Goal: Task Accomplishment & Management: Use online tool/utility

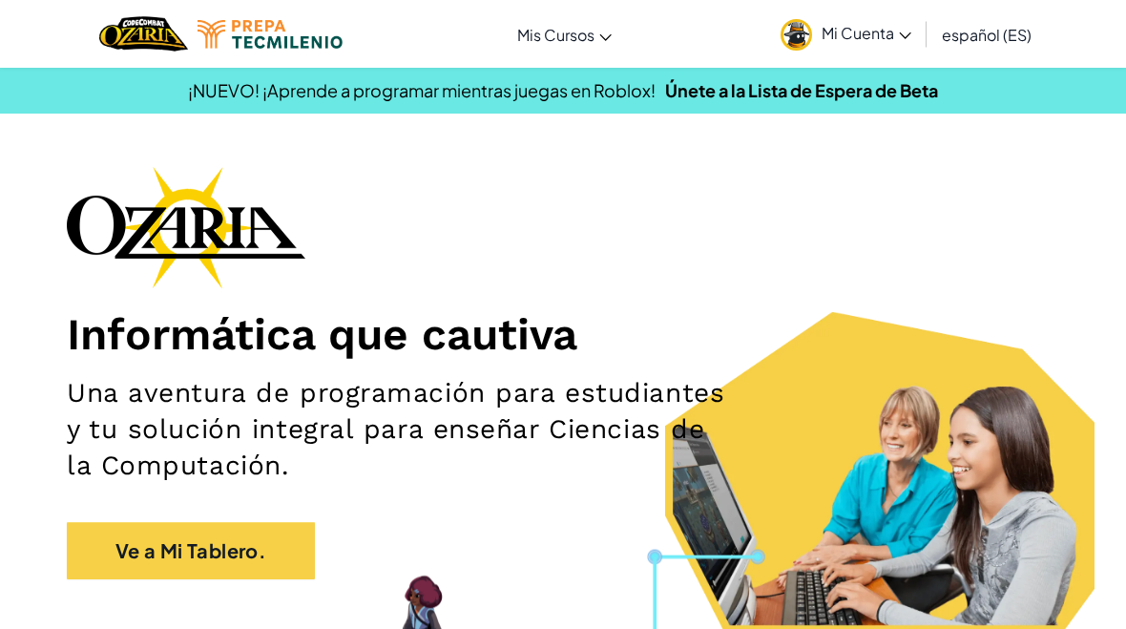
click at [840, 32] on span "Mi Cuenta" at bounding box center [867, 33] width 90 height 20
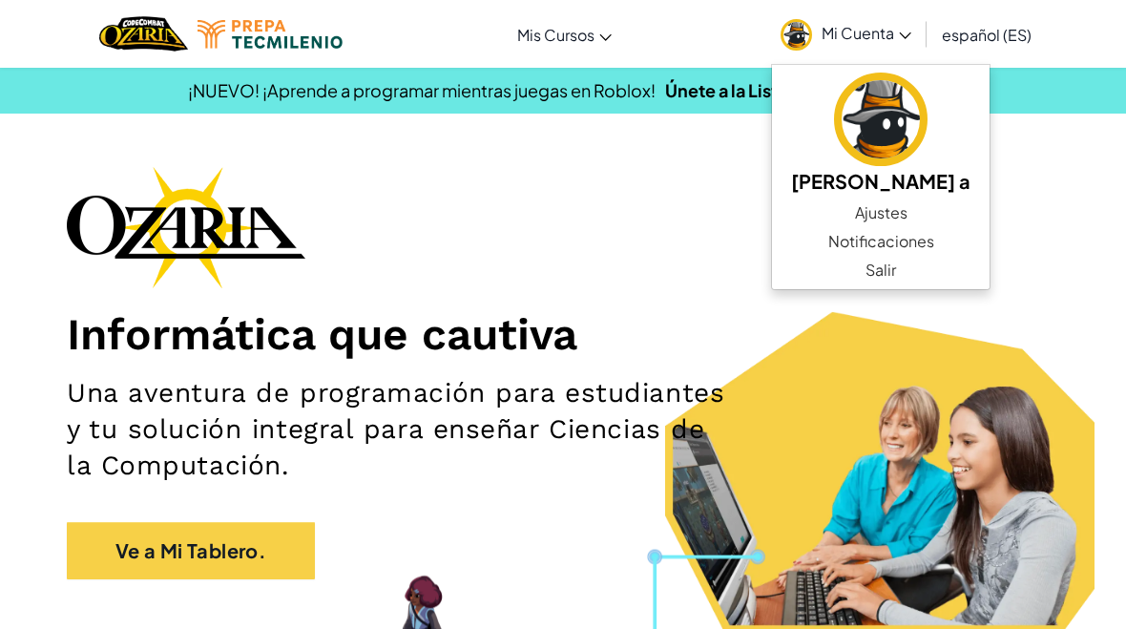
click at [159, 340] on h1 "Informática que cautiva" at bounding box center [563, 333] width 992 height 53
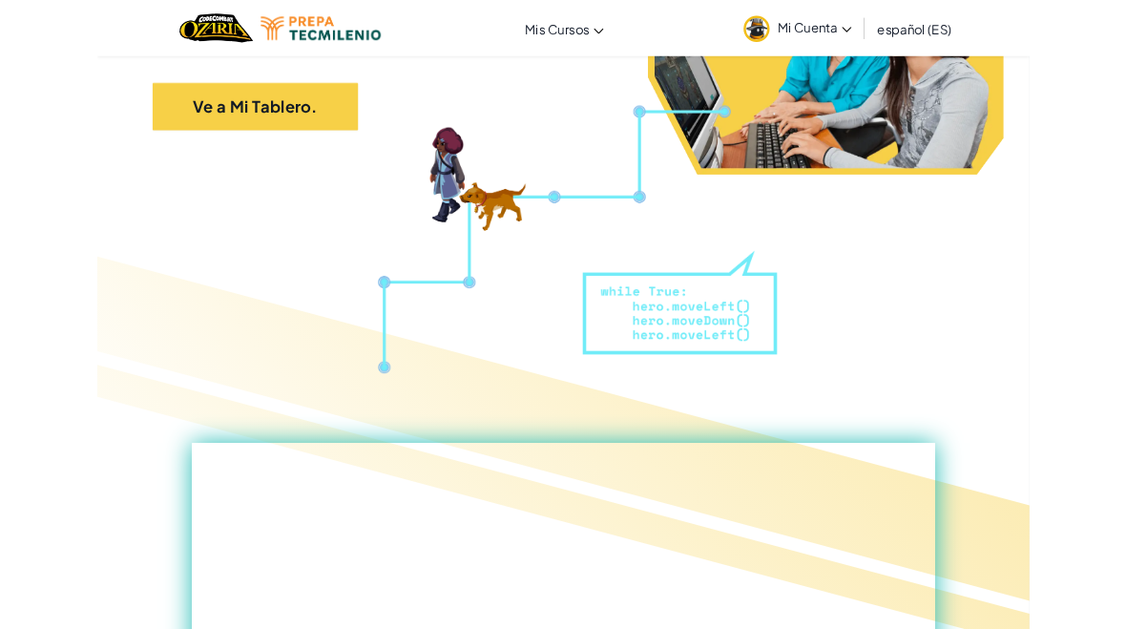
scroll to position [419, 0]
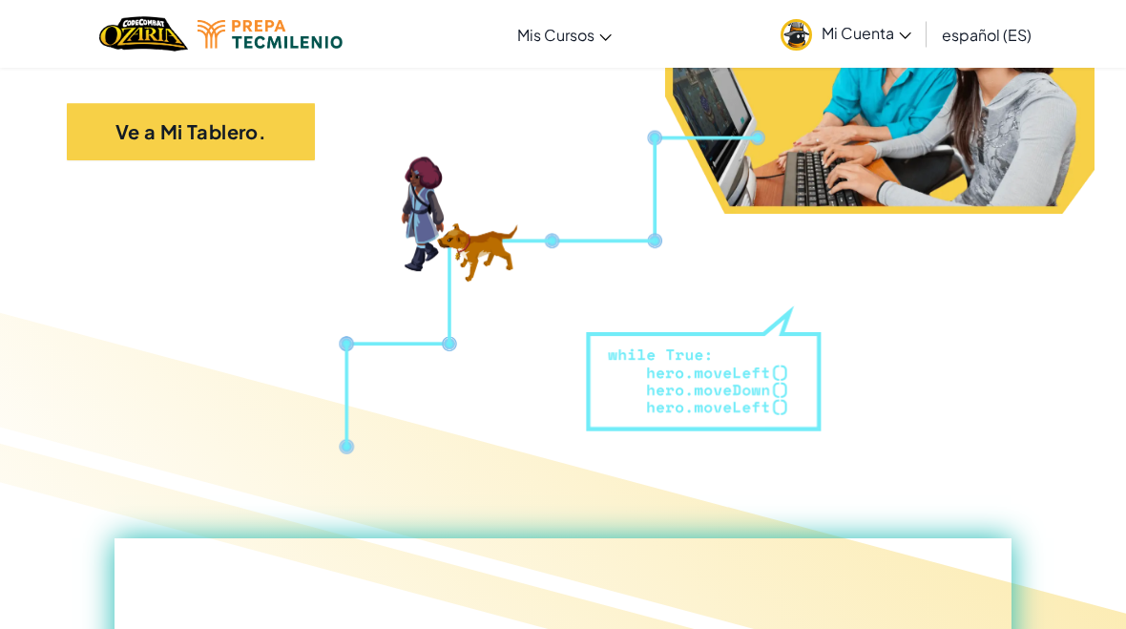
click at [135, 103] on link "Ve a Mi Tablero." at bounding box center [191, 131] width 248 height 57
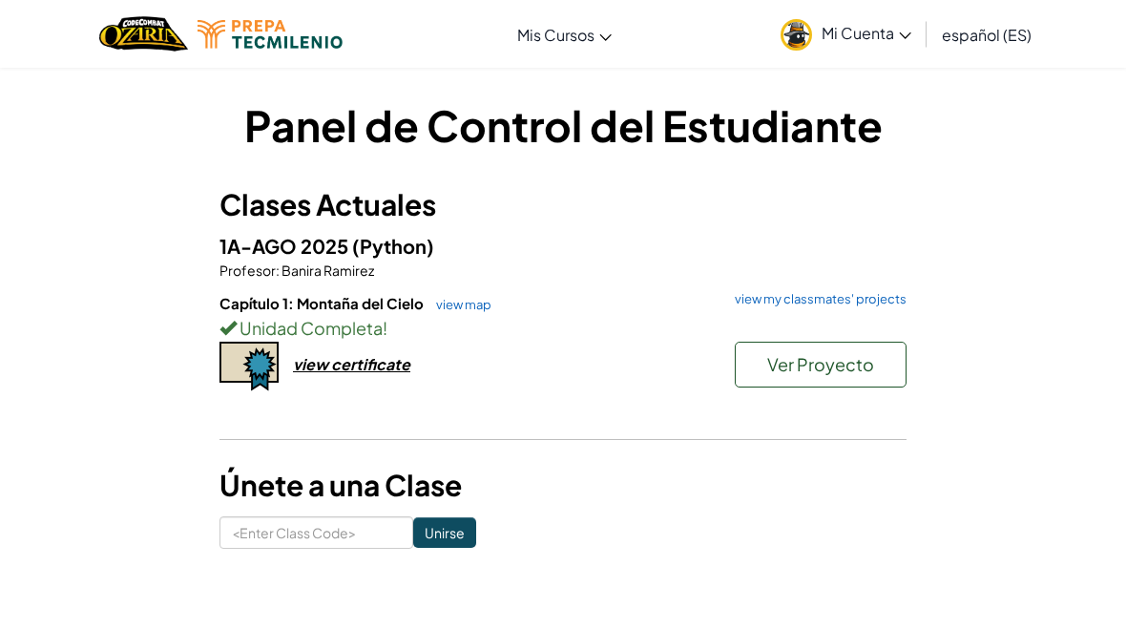
click at [871, 364] on span "Ver Proyecto" at bounding box center [820, 364] width 107 height 22
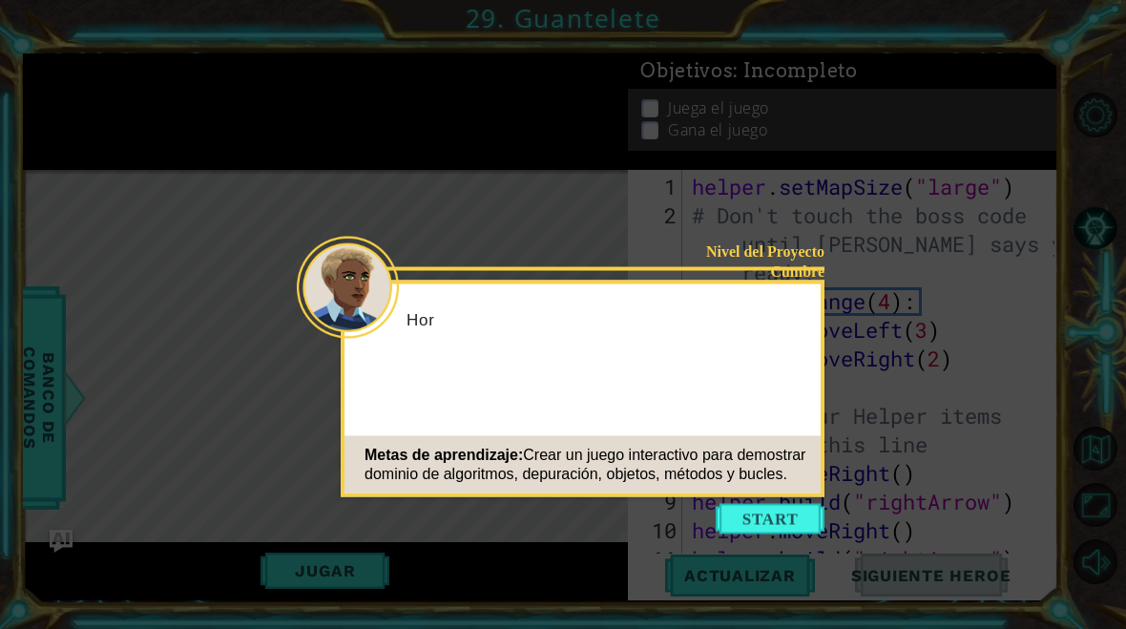
scroll to position [1002, 0]
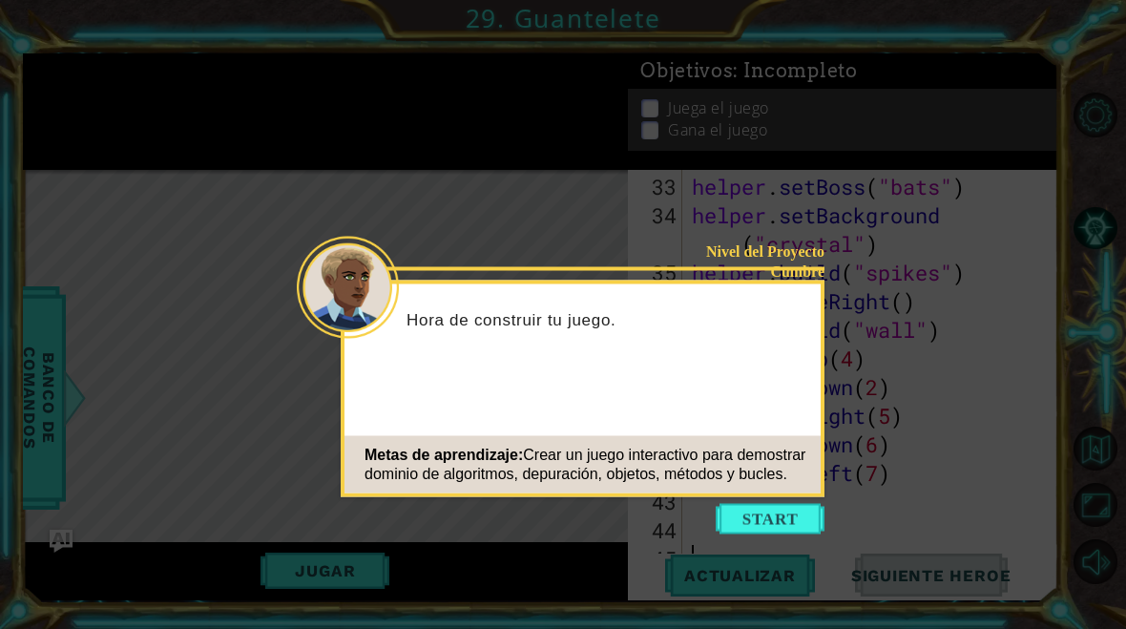
click at [236, 300] on icon at bounding box center [563, 314] width 1126 height 629
click at [787, 509] on button "Start" at bounding box center [770, 519] width 109 height 31
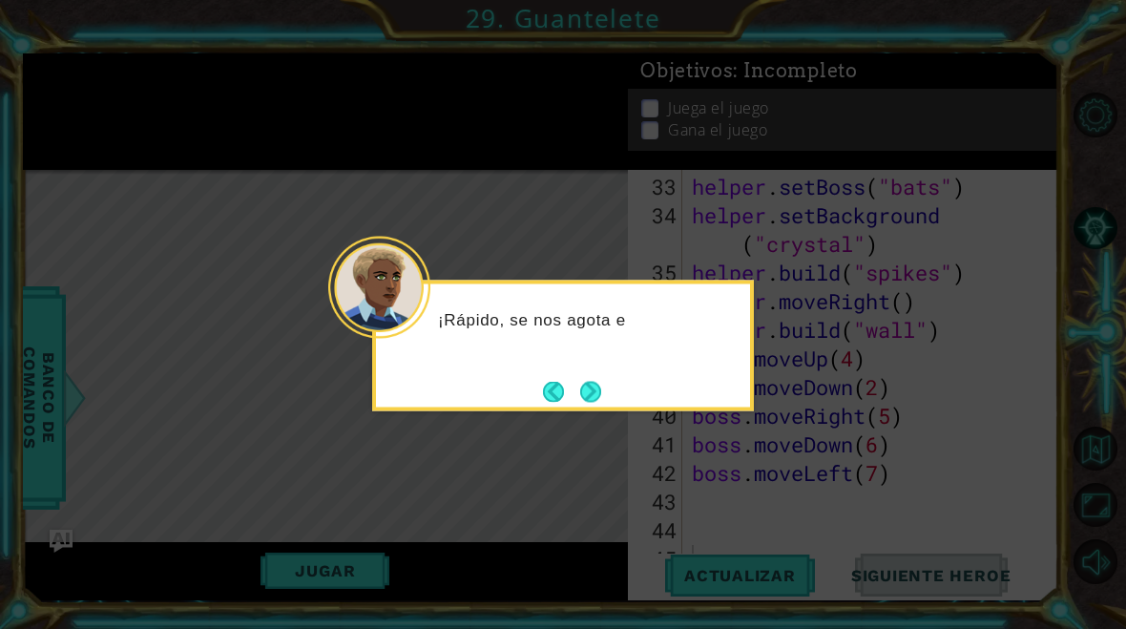
click at [604, 384] on button "Next" at bounding box center [589, 391] width 35 height 35
click at [600, 393] on button "Next" at bounding box center [590, 392] width 26 height 26
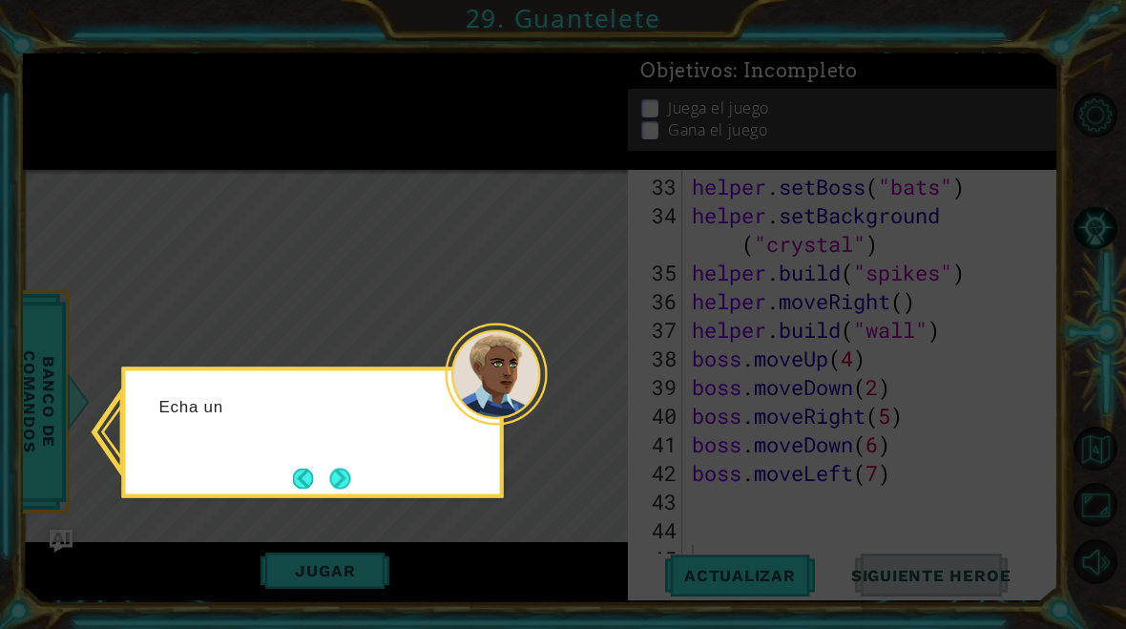
click at [352, 483] on button "Next" at bounding box center [340, 478] width 34 height 34
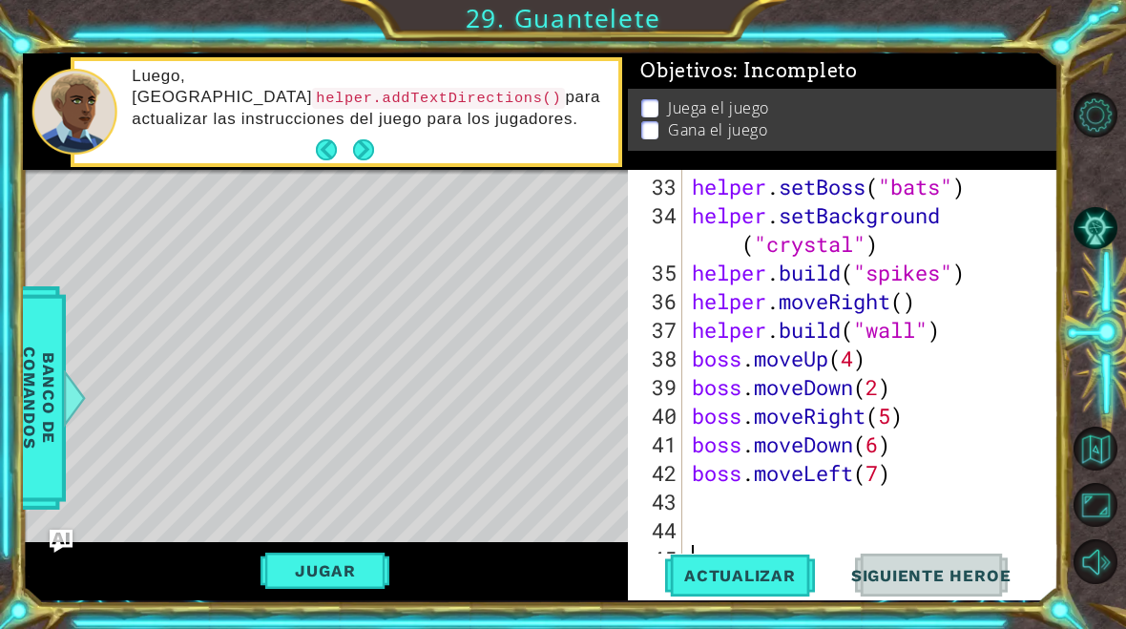
click at [358, 160] on button "Next" at bounding box center [363, 149] width 21 height 21
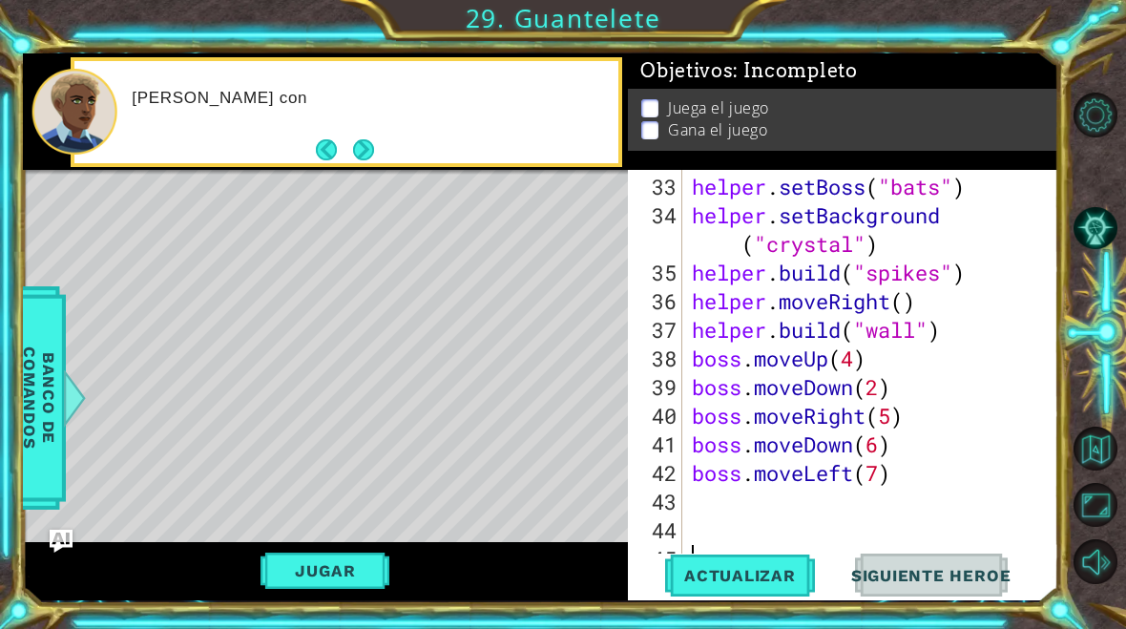
click at [369, 151] on button "Next" at bounding box center [363, 149] width 22 height 22
click at [349, 150] on button "Back" at bounding box center [334, 149] width 37 height 21
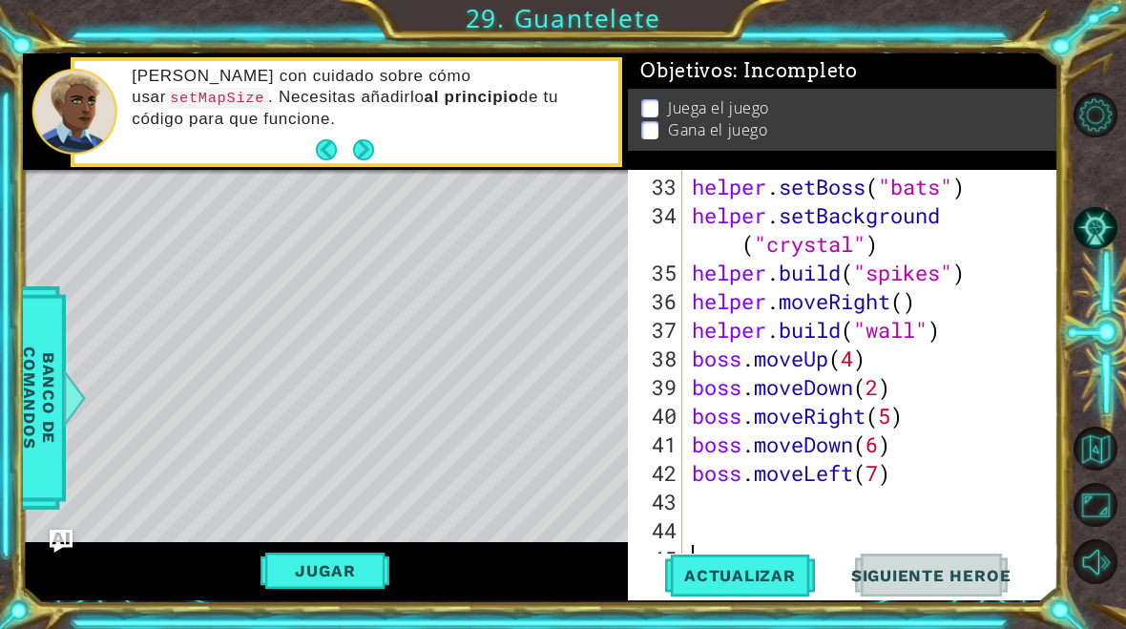
click at [362, 157] on button "Next" at bounding box center [362, 150] width 35 height 35
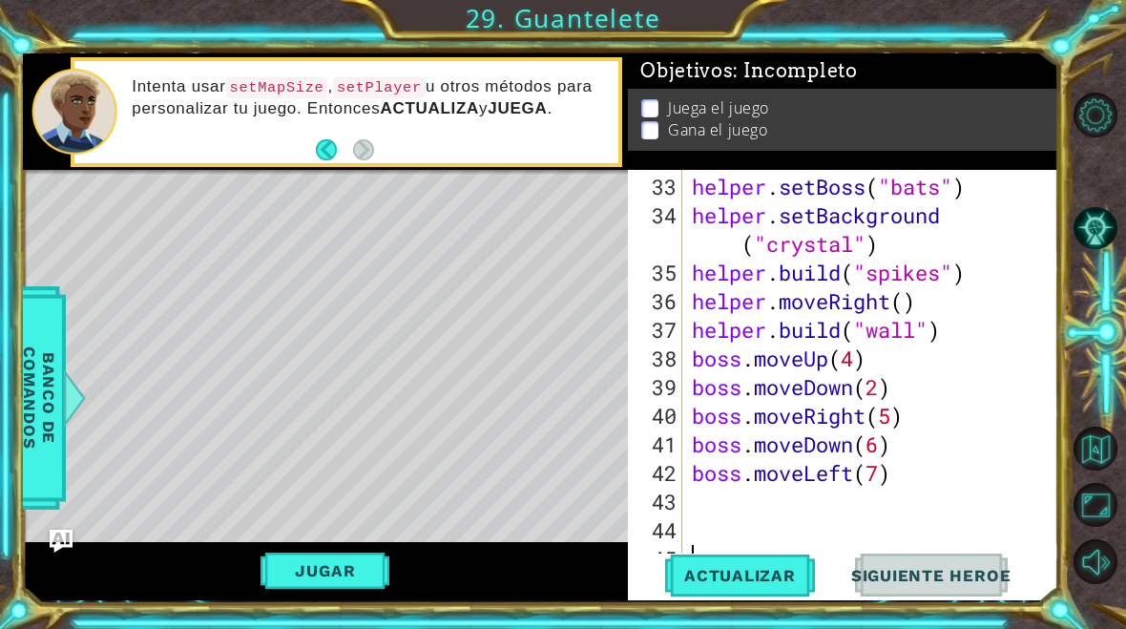
click at [351, 149] on button "Back" at bounding box center [334, 149] width 37 height 21
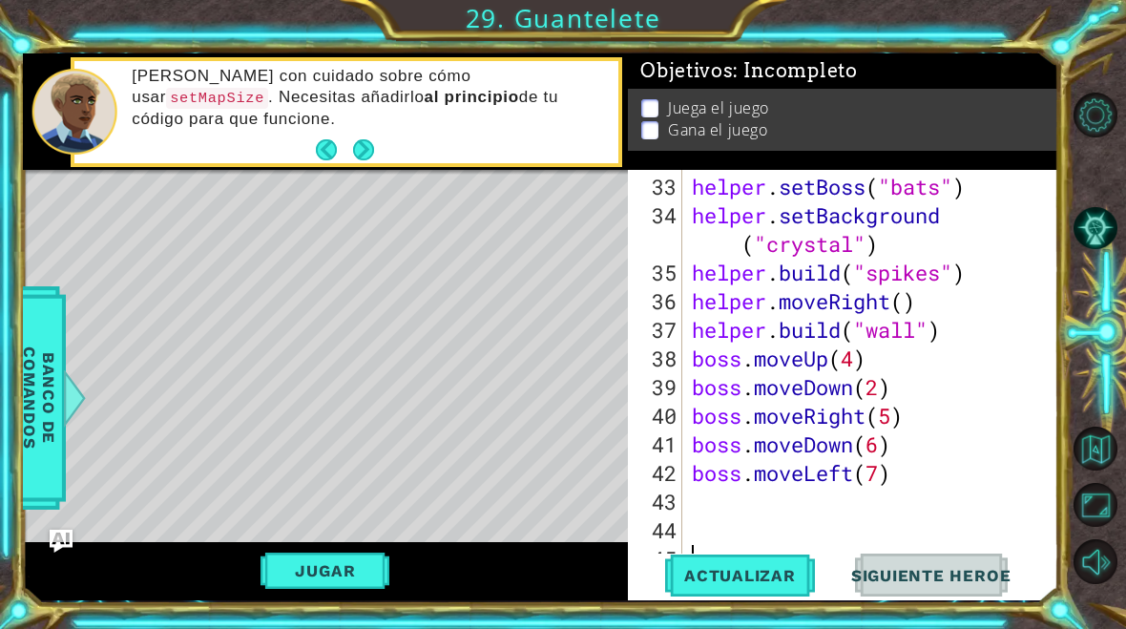
click at [356, 135] on button "Next" at bounding box center [362, 150] width 33 height 33
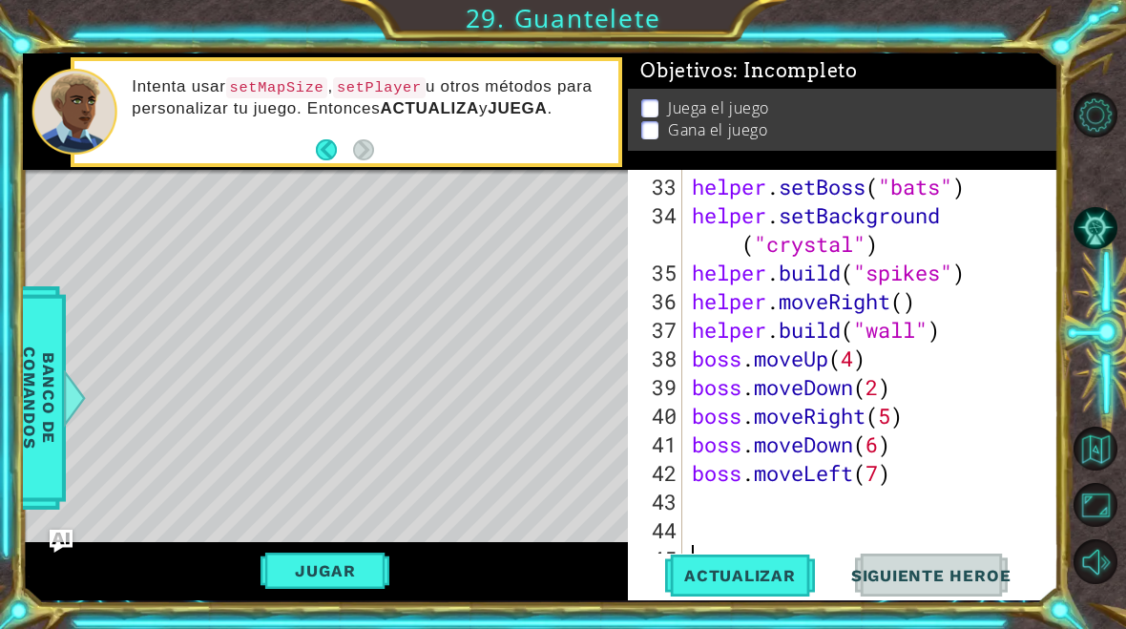
click at [351, 151] on button "Back" at bounding box center [334, 149] width 37 height 21
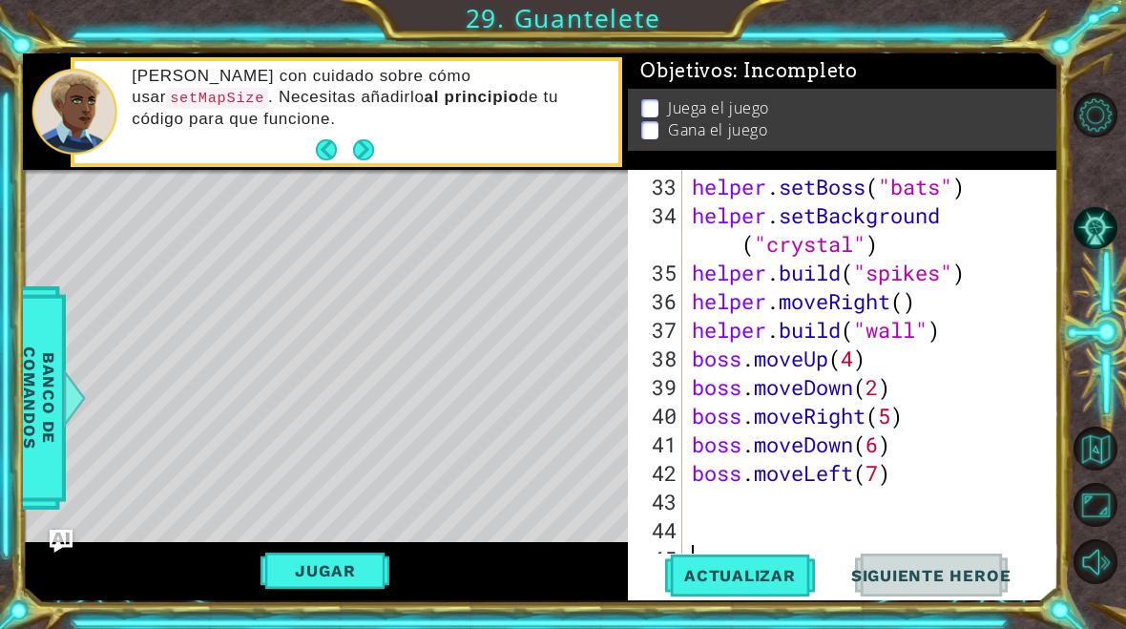
click at [354, 154] on button "Next" at bounding box center [363, 149] width 23 height 23
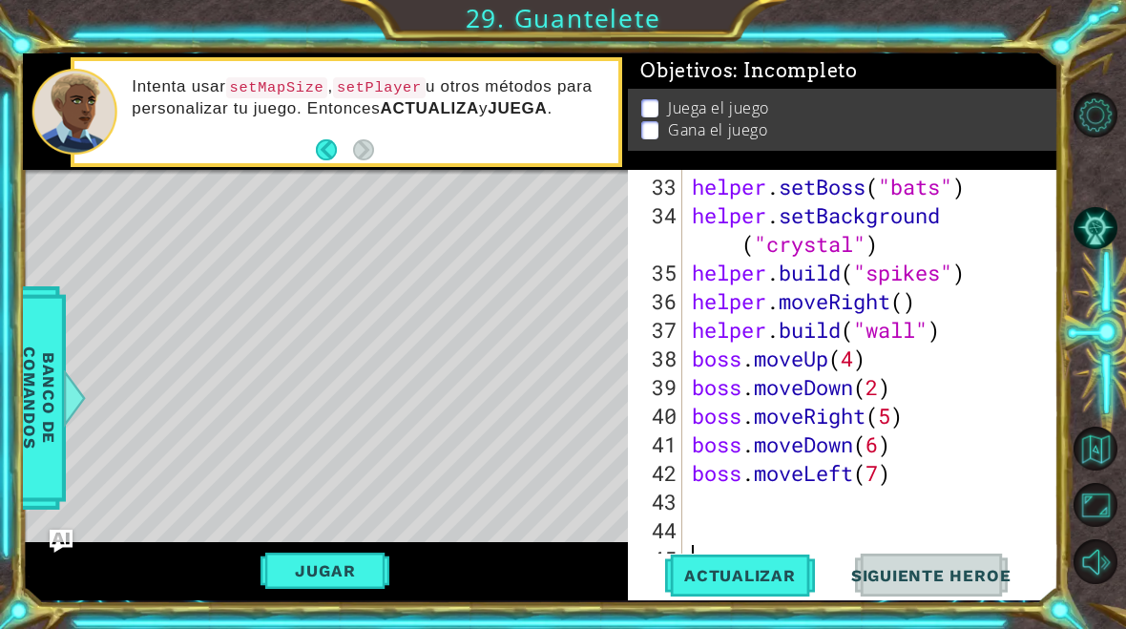
click at [298, 582] on button "Jugar" at bounding box center [324, 570] width 129 height 36
